Goal: Task Accomplishment & Management: Manage account settings

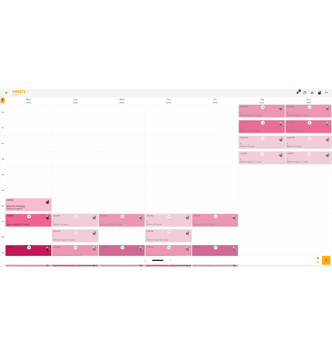
scroll to position [106, 0]
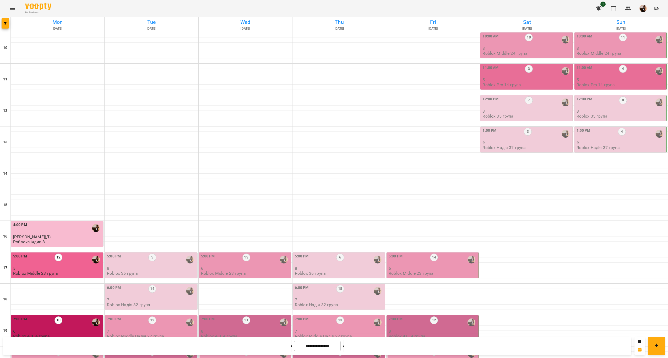
click at [68, 358] on p "9" at bounding box center [57, 363] width 89 height 4
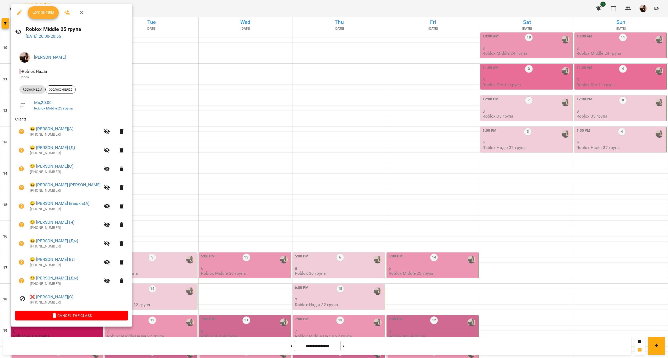
click at [41, 14] on span "Confirm" at bounding box center [43, 12] width 23 height 6
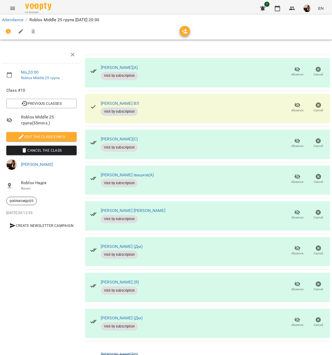
click at [290, 249] on span "Absence" at bounding box center [297, 250] width 15 height 10
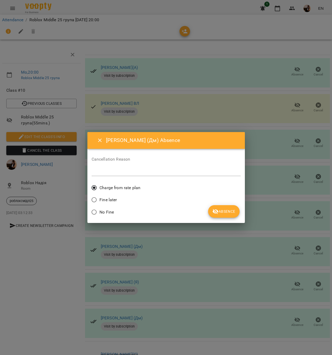
click at [219, 207] on button "Absence" at bounding box center [223, 211] width 31 height 13
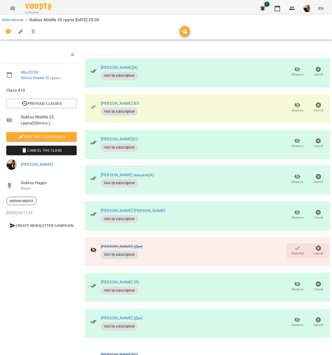
click at [294, 284] on icon "button" at bounding box center [297, 284] width 6 height 5
click at [294, 320] on icon "button" at bounding box center [297, 320] width 6 height 5
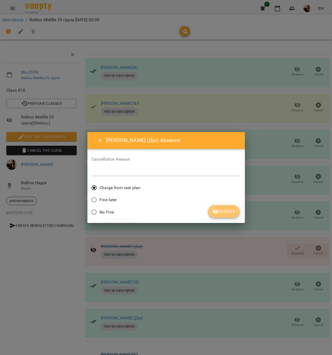
click at [212, 210] on button "Absence" at bounding box center [223, 211] width 31 height 13
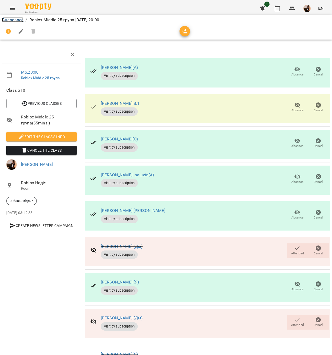
click at [12, 20] on link "Attendance" at bounding box center [12, 19] width 21 height 5
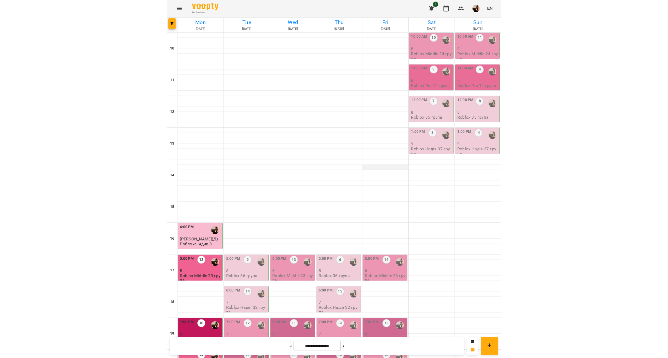
scroll to position [110, 0]
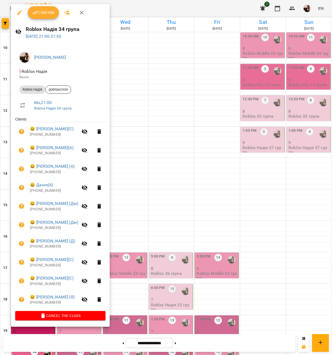
click at [37, 17] on button "Confirm" at bounding box center [43, 12] width 31 height 13
